Goal: Task Accomplishment & Management: Complete application form

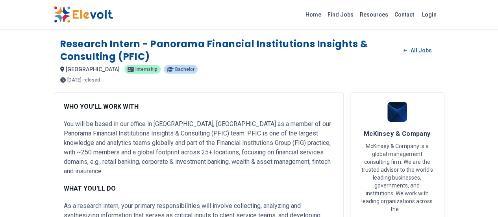
click at [119, 128] on p "You will be based in our office in [GEOGRAPHIC_DATA], [GEOGRAPHIC_DATA] as a me…" at bounding box center [199, 147] width 270 height 57
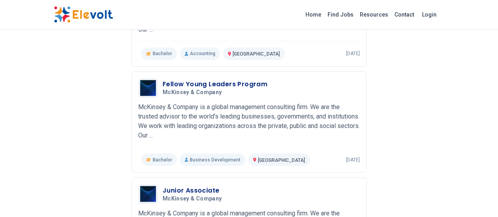
scroll to position [593, 0]
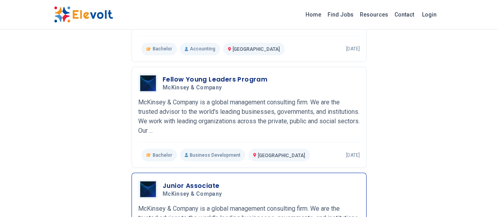
click at [163, 181] on h3 "Junior Associate" at bounding box center [194, 185] width 62 height 9
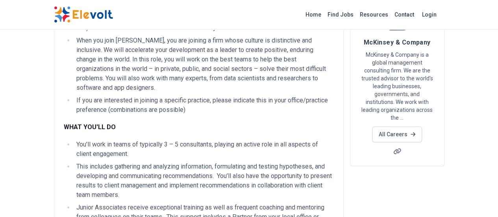
scroll to position [94, 0]
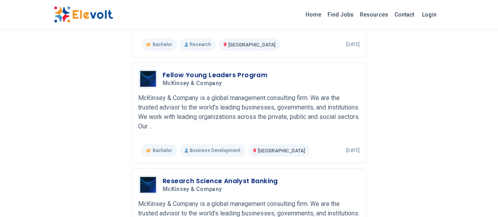
scroll to position [270, 0]
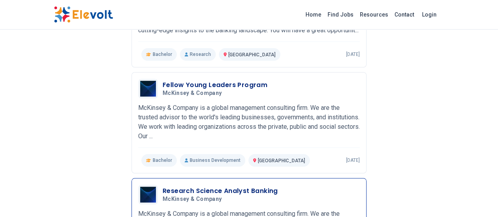
click at [208, 186] on h3 "Research Science Analyst Banking" at bounding box center [220, 190] width 115 height 9
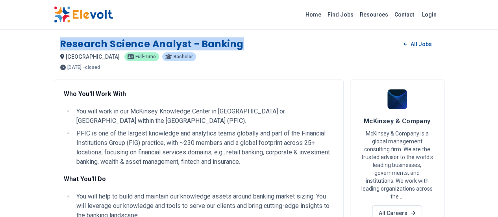
drag, startPoint x: 13, startPoint y: 43, endPoint x: 201, endPoint y: 43, distance: 188.1
click at [201, 43] on div "Research Science Analyst - Banking All Jobs" at bounding box center [249, 44] width 378 height 13
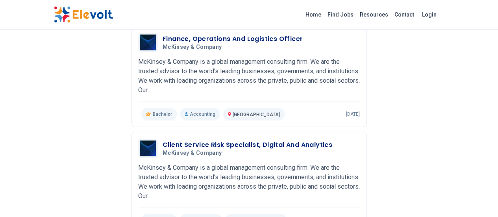
scroll to position [953, 0]
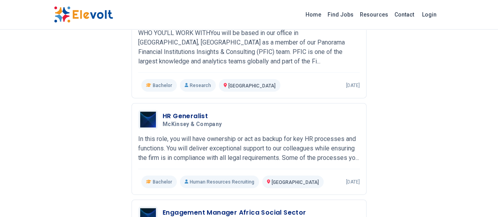
scroll to position [890, 0]
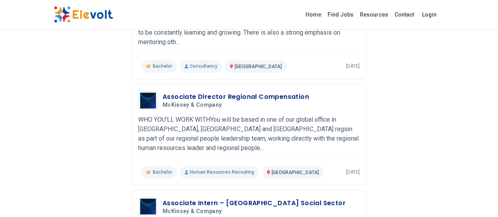
scroll to position [546, 0]
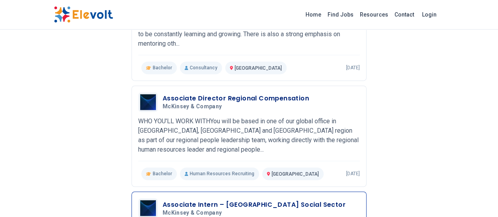
click at [225, 200] on h3 "Associate Intern – Africa Social Sector" at bounding box center [254, 204] width 183 height 9
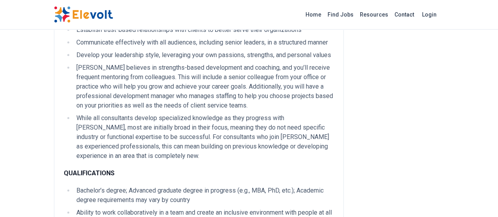
scroll to position [260, 0]
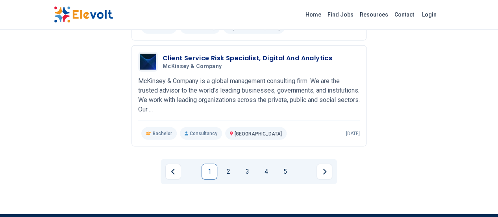
scroll to position [1033, 0]
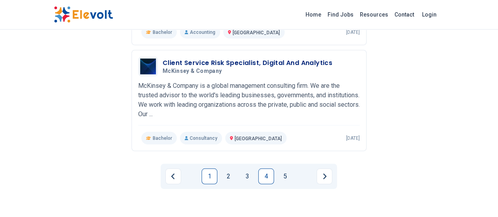
click at [265, 168] on link "4" at bounding box center [266, 176] width 16 height 16
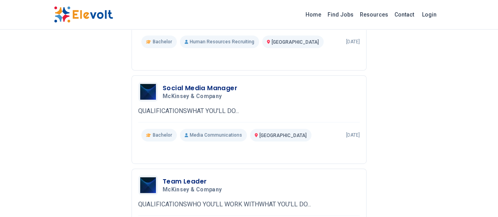
scroll to position [0, 0]
